Goal: Obtain resource: Obtain resource

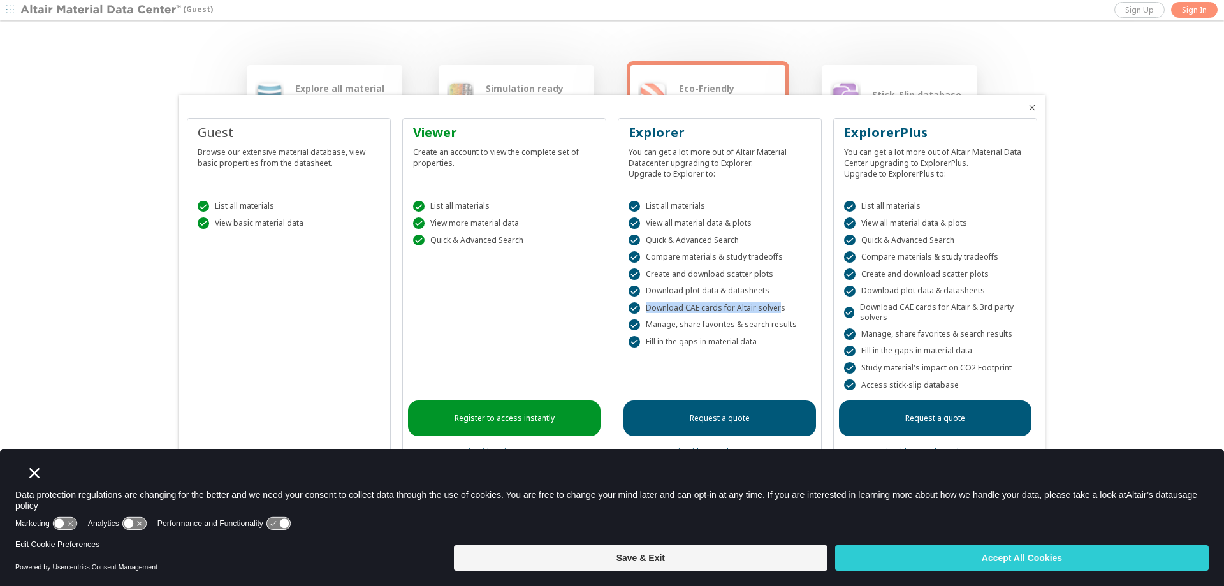
drag, startPoint x: 788, startPoint y: 309, endPoint x: 776, endPoint y: 309, distance: 12.1
click at [776, 309] on div " Download CAE cards for Altair solvers" at bounding box center [720, 307] width 182 height 11
copy div " Download CAE cards for Altair solver"
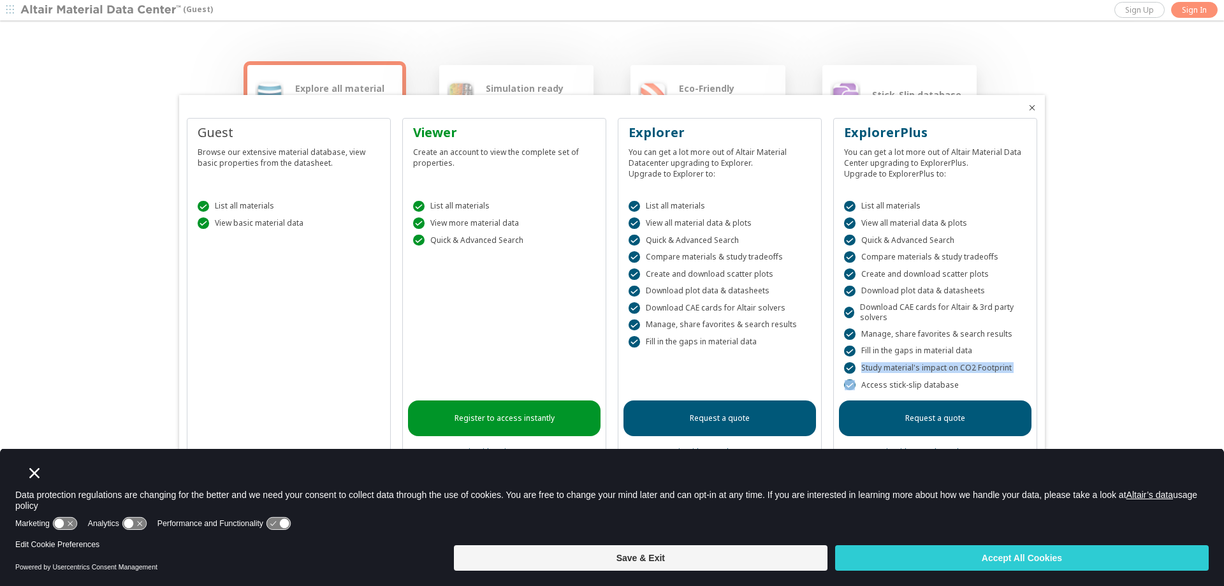
drag, startPoint x: 1010, startPoint y: 367, endPoint x: 1008, endPoint y: 383, distance: 16.0
click at [1008, 383] on div " List all materials  View all material data & plots  Quick & Advanced Search…" at bounding box center [935, 293] width 193 height 216
copy div " Study material's impact on CO2 Footprint "
click at [494, 413] on link "Register to access instantly" at bounding box center [504, 418] width 193 height 36
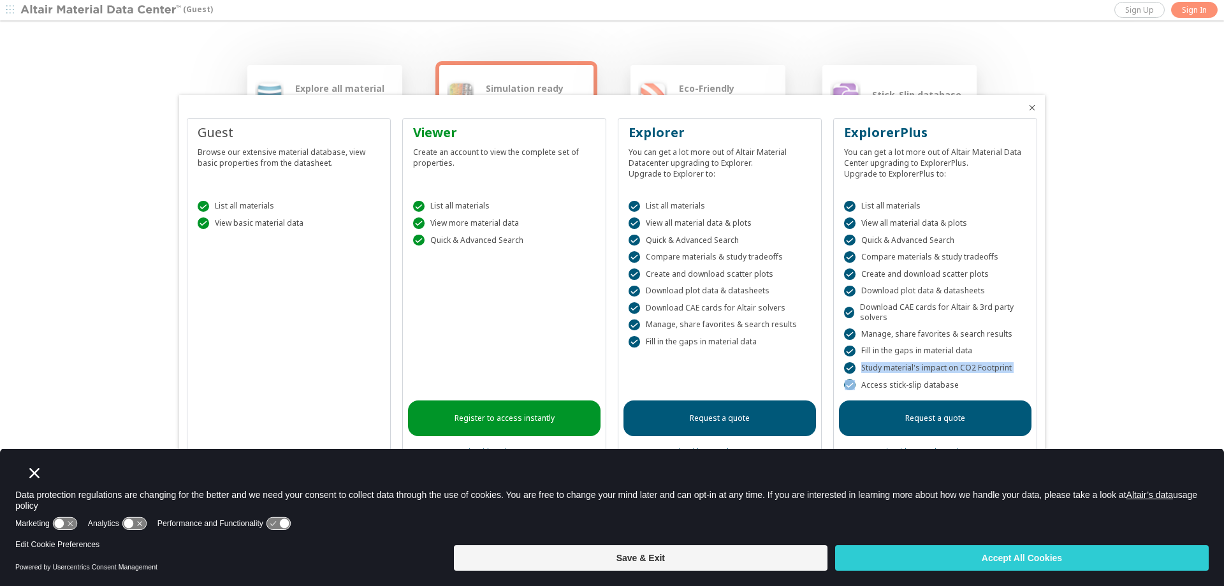
click at [1036, 109] on icon "Close" at bounding box center [1032, 108] width 10 height 10
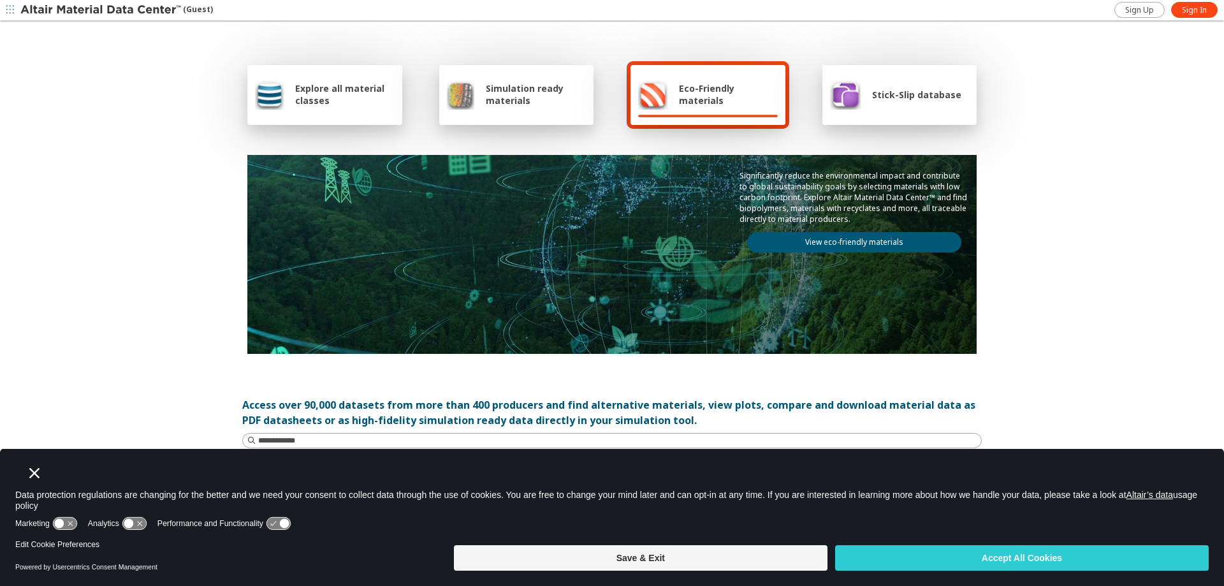
click at [304, 94] on span "Explore all material classes" at bounding box center [344, 94] width 99 height 24
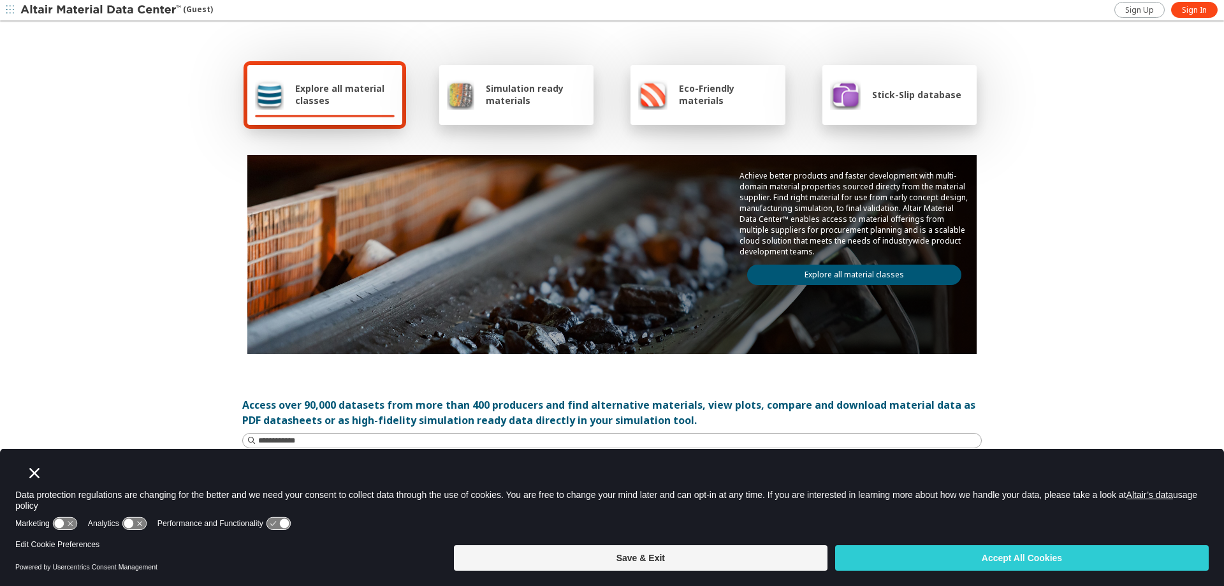
click at [157, 10] on img at bounding box center [101, 10] width 163 height 13
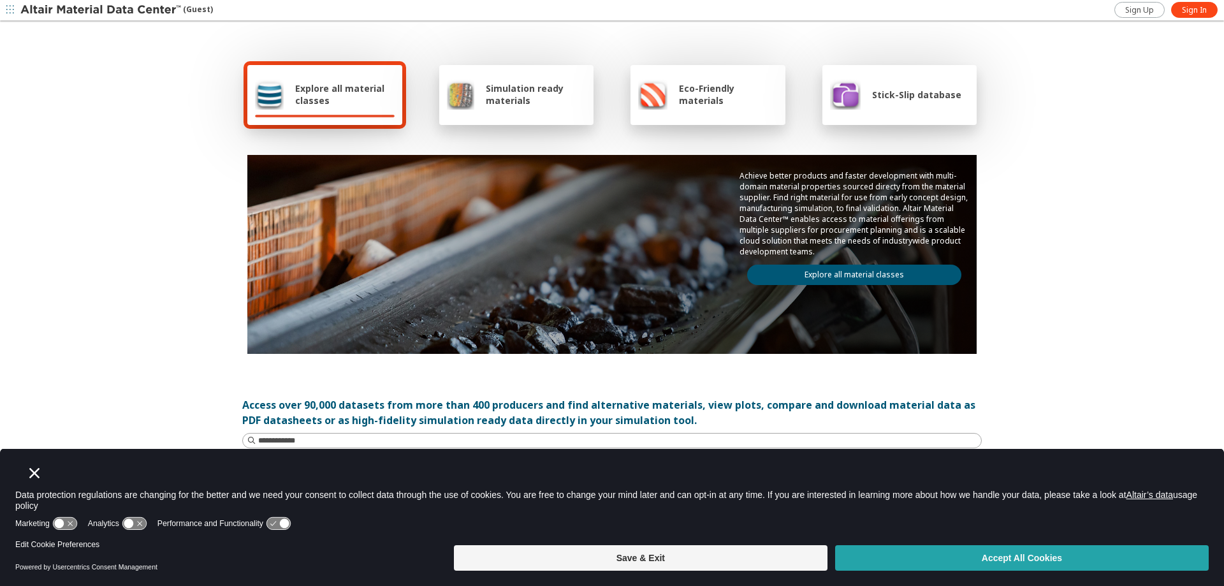
click at [1010, 557] on button "Accept All Cookies" at bounding box center [1022, 558] width 374 height 26
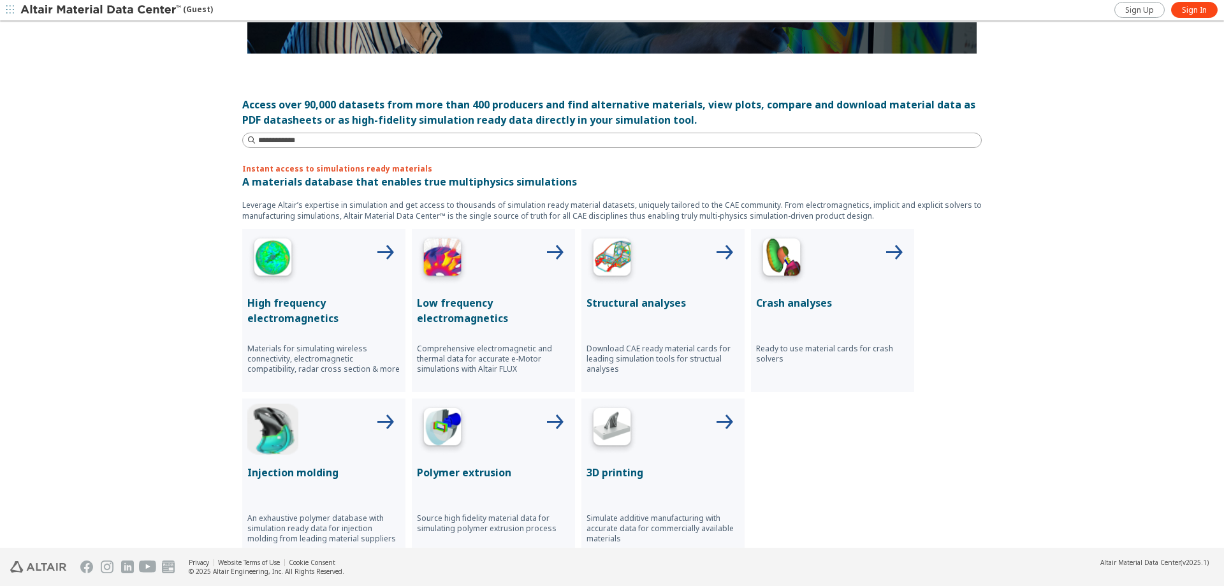
scroll to position [191, 0]
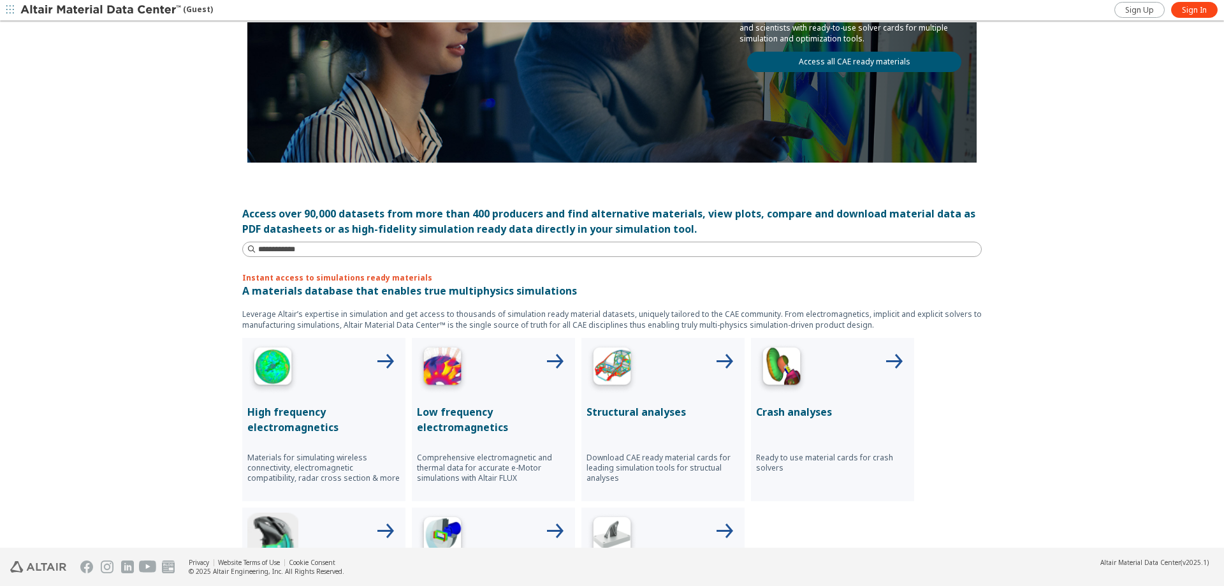
drag, startPoint x: 622, startPoint y: 478, endPoint x: 598, endPoint y: 471, distance: 26.0
click at [597, 472] on p "Download CAE ready material cards for leading simulation tools for structual an…" at bounding box center [663, 468] width 153 height 31
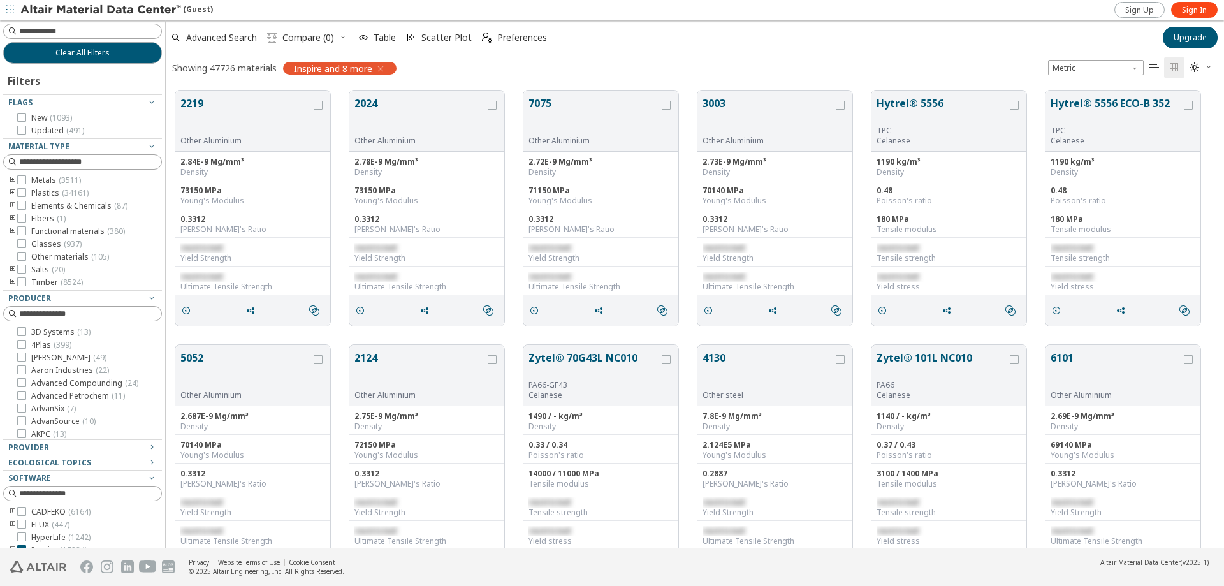
scroll to position [457, 1049]
click at [220, 141] on div "Other Aluminium" at bounding box center [245, 141] width 131 height 10
click at [222, 292] on div "restricted Ultimate Tensile Strength" at bounding box center [252, 281] width 155 height 29
click at [21, 192] on icon at bounding box center [21, 192] width 9 height 9
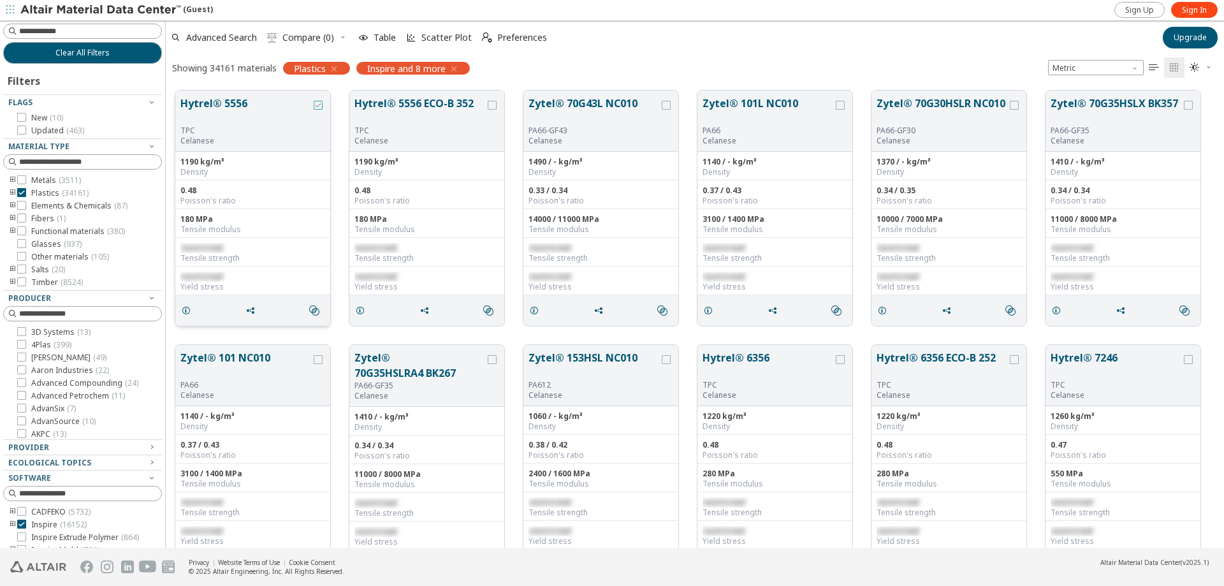
click at [317, 106] on icon "grid" at bounding box center [318, 105] width 9 height 9
click at [243, 104] on button "Hytrel® 5556" at bounding box center [245, 111] width 131 height 30
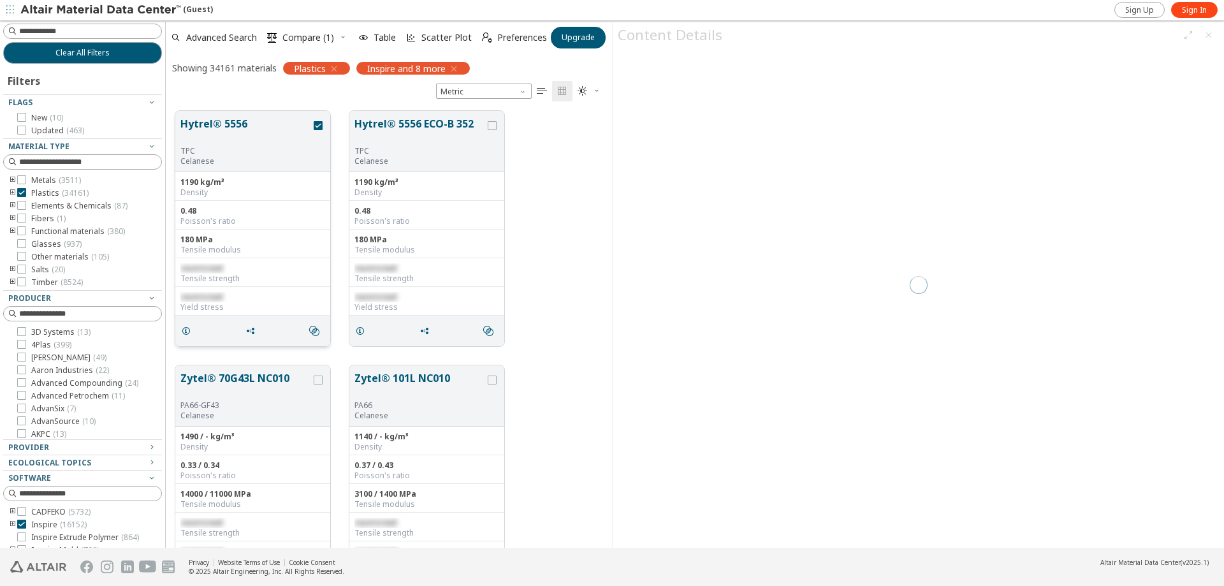
scroll to position [437, 437]
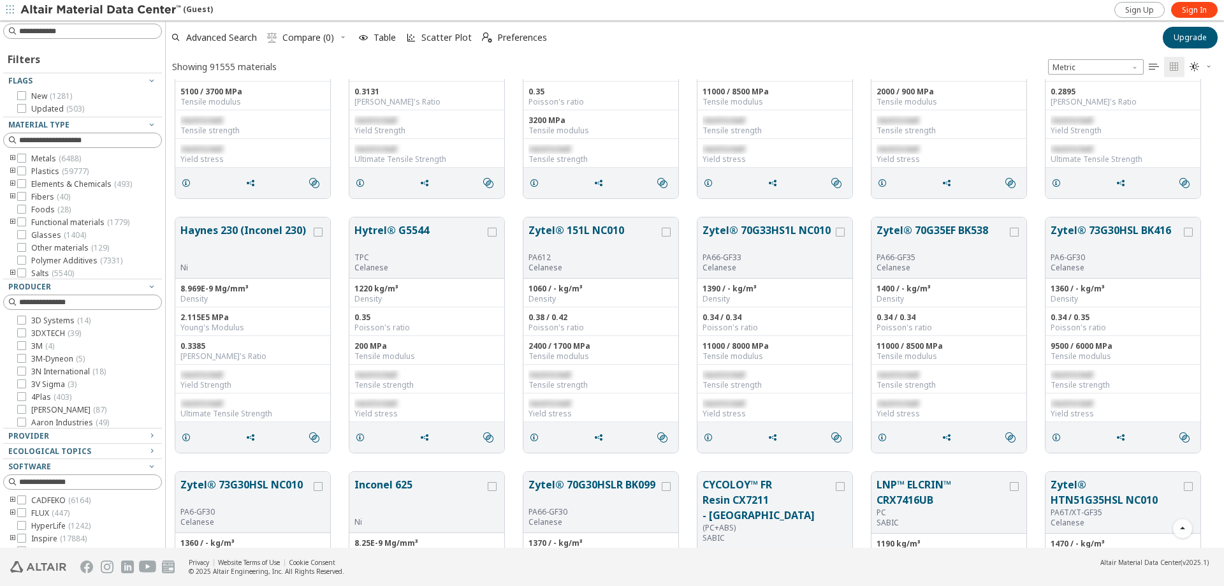
scroll to position [1938, 0]
